Goal: Task Accomplishment & Management: Manage account settings

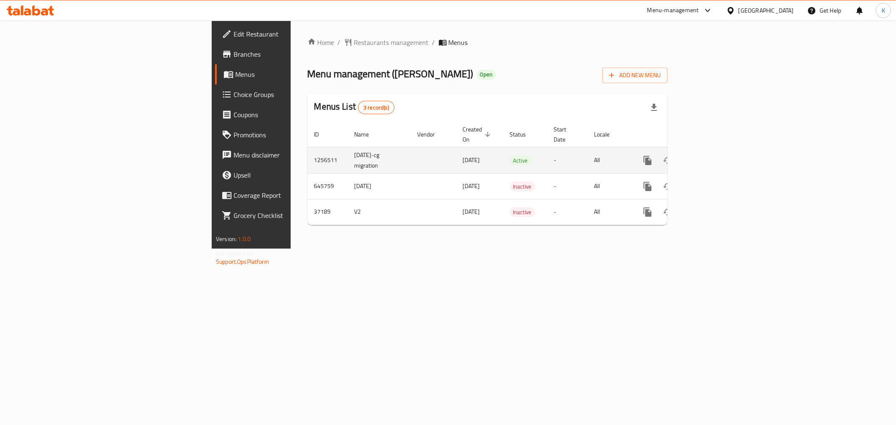
click at [713, 155] on icon "enhanced table" at bounding box center [708, 160] width 10 height 10
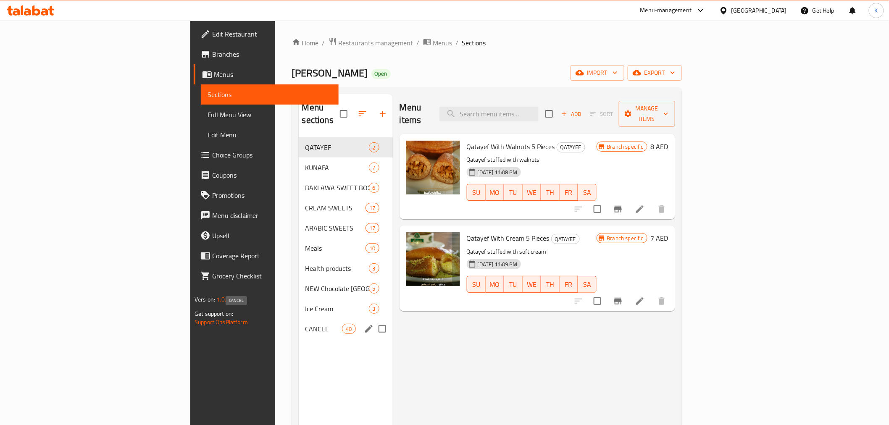
click at [305, 324] on span "CANCEL" at bounding box center [323, 329] width 37 height 10
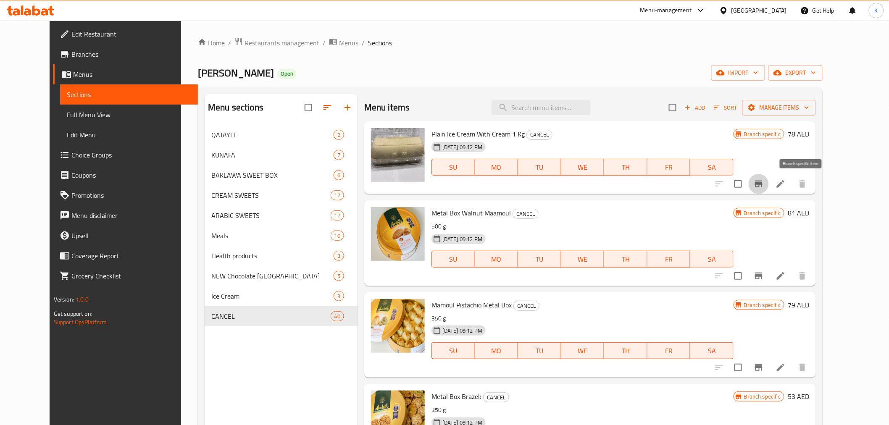
click at [764, 186] on icon "Branch-specific-item" at bounding box center [759, 184] width 10 height 10
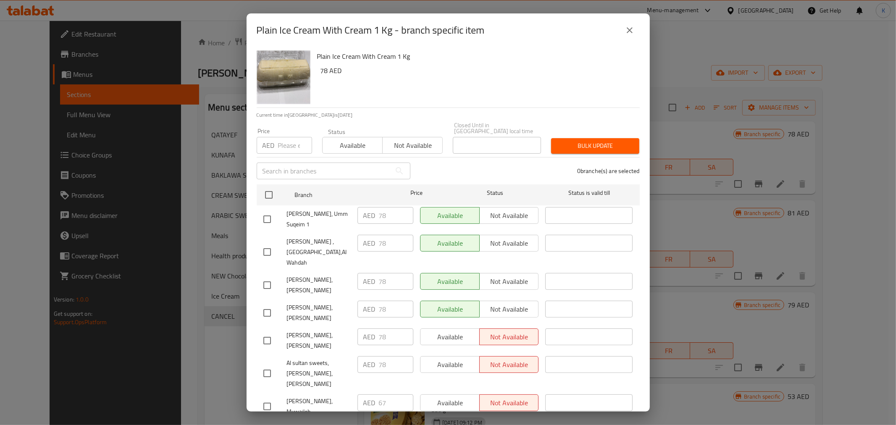
click at [302, 217] on span "[PERSON_NAME], Umm Suqeim 1" at bounding box center [319, 219] width 64 height 21
click at [302, 216] on span "[PERSON_NAME], Umm Suqeim 1" at bounding box center [319, 219] width 64 height 21
copy span "[PERSON_NAME], Umm Suqeim 1"
